Goal: Information Seeking & Learning: Compare options

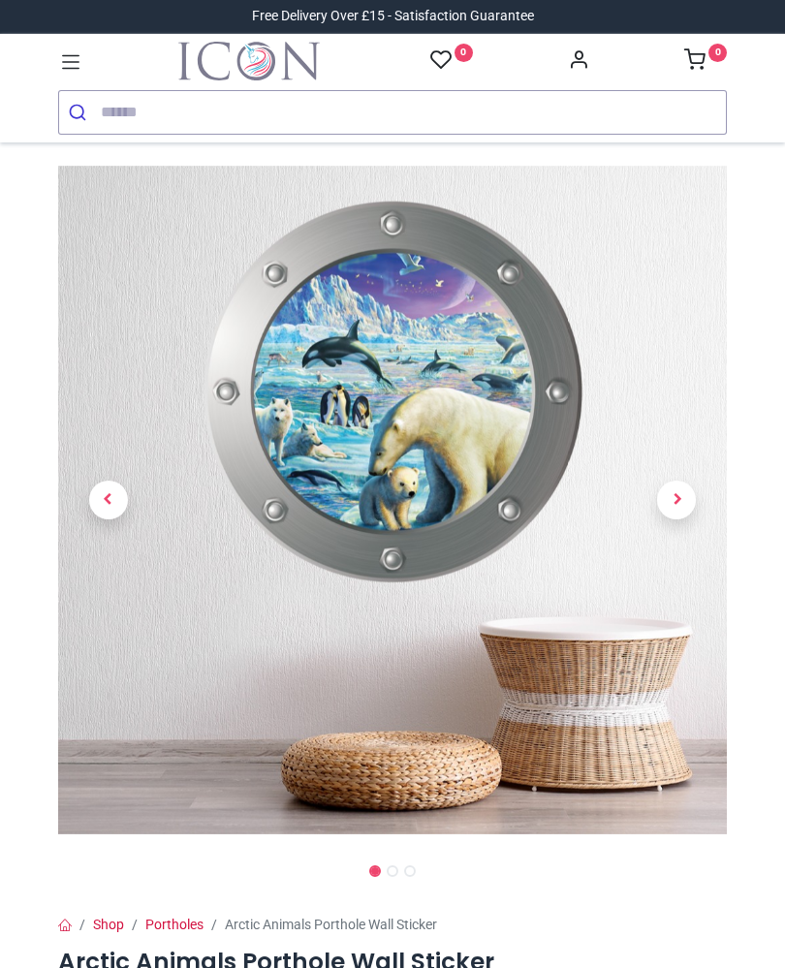
click at [698, 494] on link at bounding box center [677, 500] width 101 height 468
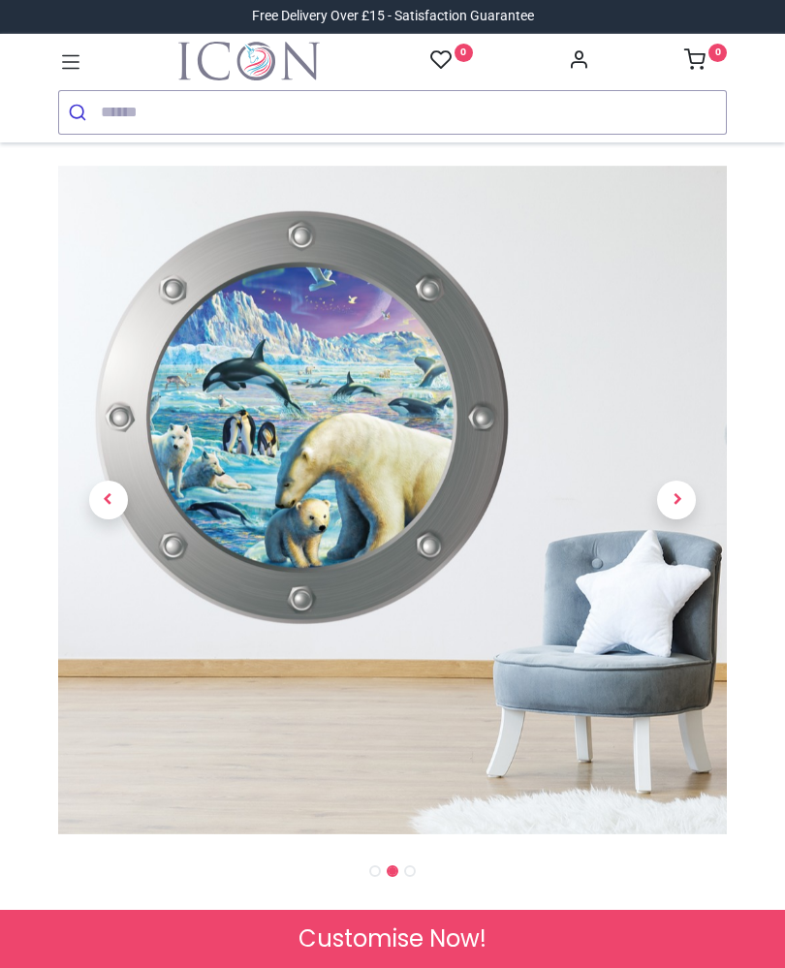
click at [694, 497] on span "Next" at bounding box center [676, 500] width 39 height 39
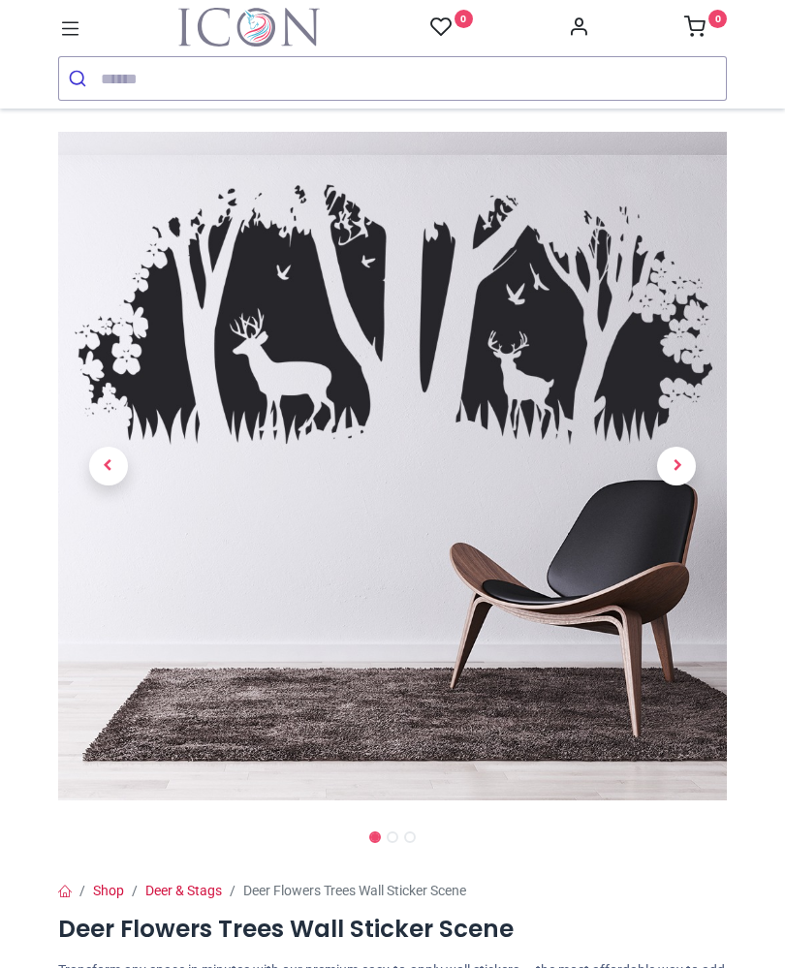
scroll to position [35, 0]
